Goal: Understand process/instructions

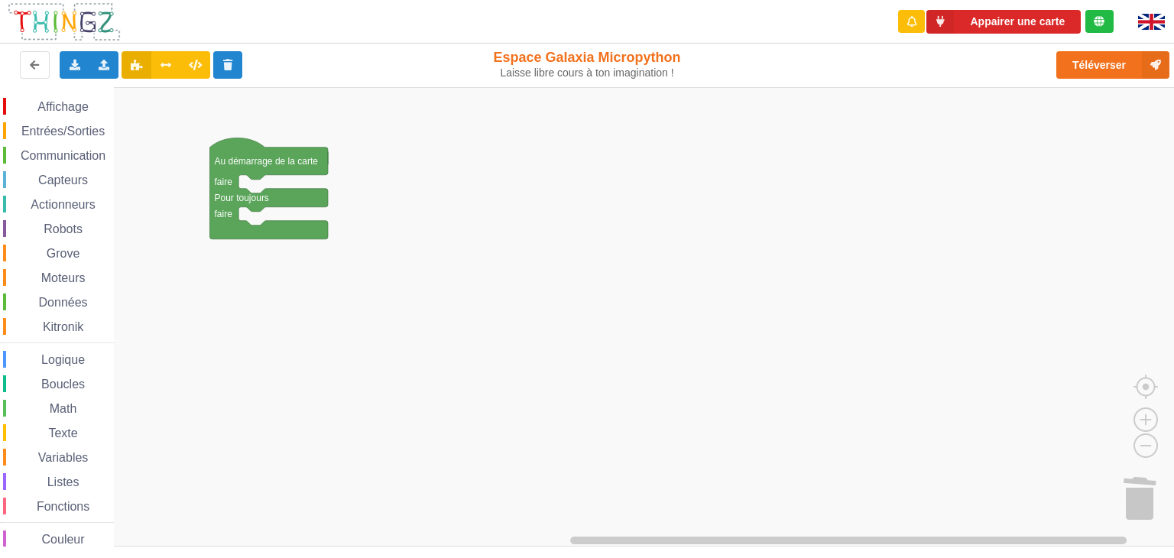
click at [73, 133] on span "Entrées/Sorties" at bounding box center [63, 131] width 88 height 13
click at [1142, 497] on div "Affichage Entrées/Sorties Communication Capteurs Actionneurs Robots Grove Moteu…" at bounding box center [592, 317] width 1184 height 460
click at [61, 134] on span "Entrées/Sorties" at bounding box center [63, 131] width 88 height 13
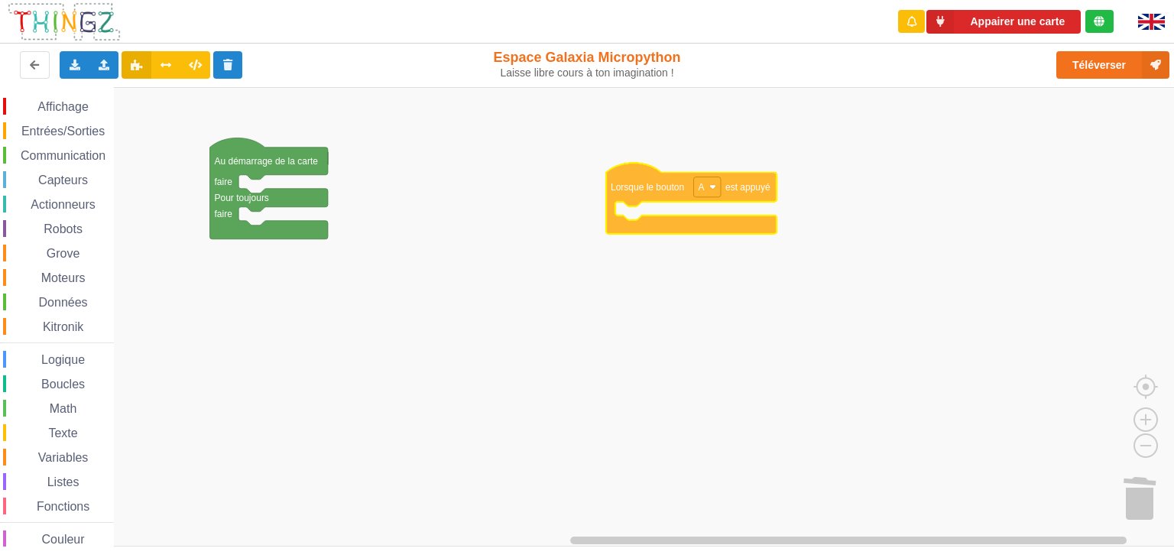
click at [659, 186] on div "Affichage Entrées/Sorties Communication Capteurs Actionneurs Robots Grove Moteu…" at bounding box center [592, 317] width 1184 height 460
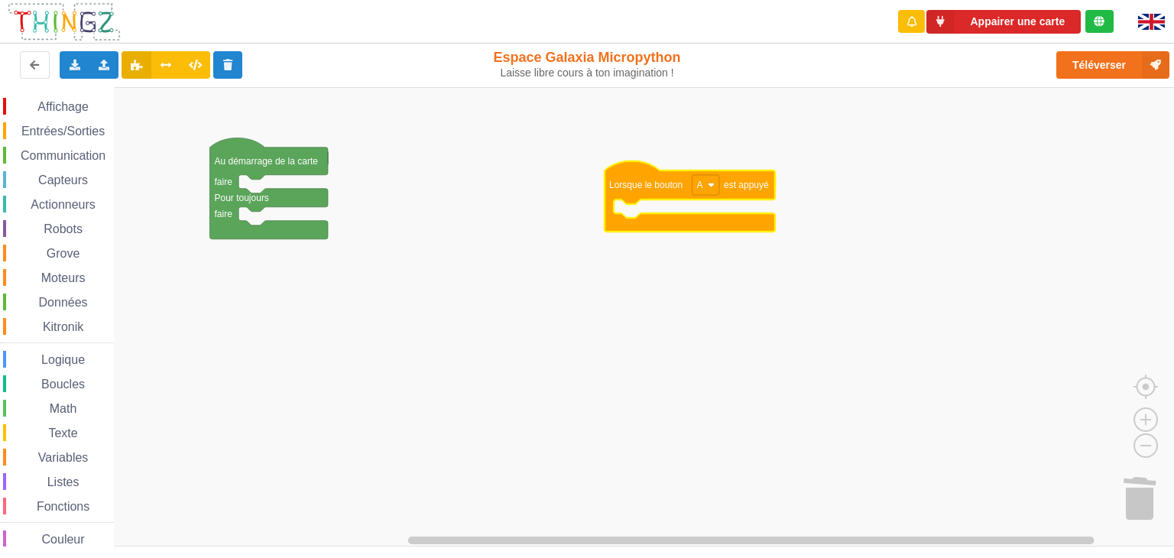
click at [83, 155] on span "Communication" at bounding box center [62, 155] width 89 height 13
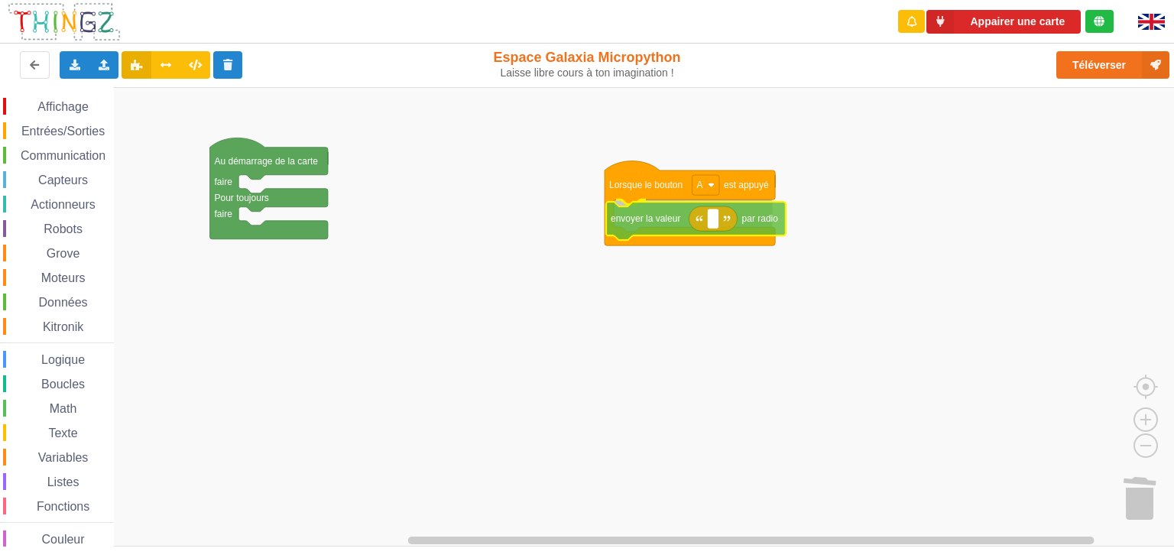
click at [639, 226] on div "Affichage Entrées/Sorties Communication Capteurs Actionneurs Robots Grove Moteu…" at bounding box center [592, 317] width 1184 height 460
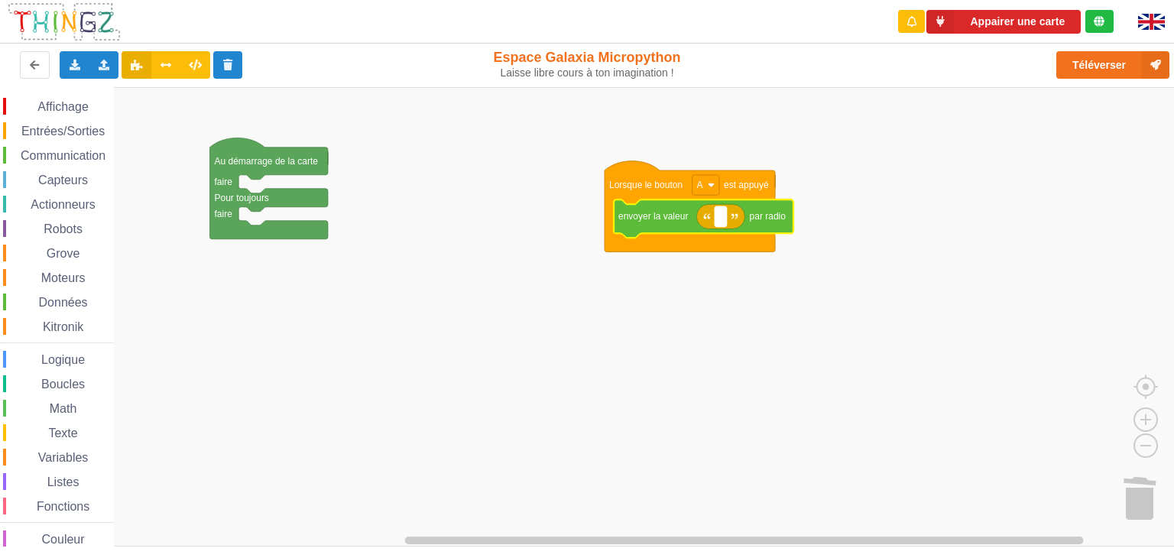
click at [719, 217] on text "Espace de travail de Blocky" at bounding box center [720, 216] width 2 height 11
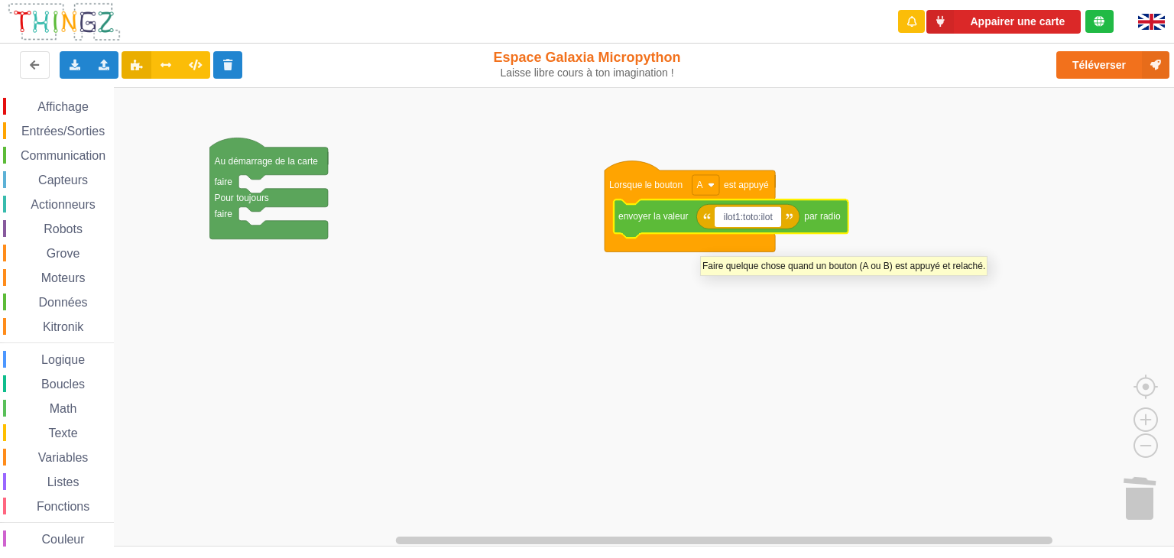
type input "ilot1:toto:ilot2"
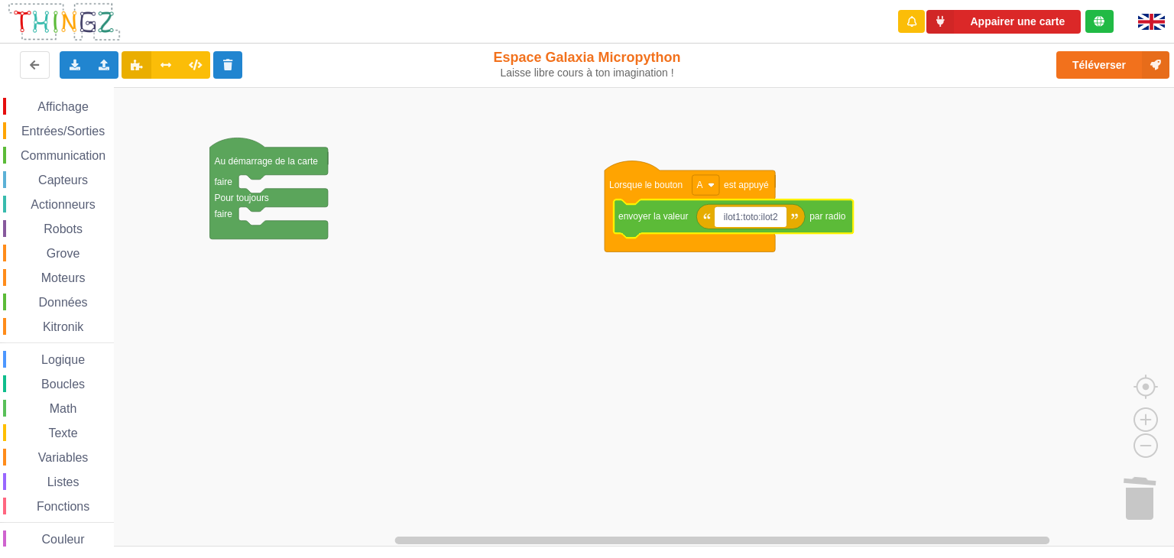
click at [757, 342] on rect "Espace de travail de Blocky" at bounding box center [592, 316] width 1184 height 459
